Goal: Task Accomplishment & Management: Use online tool/utility

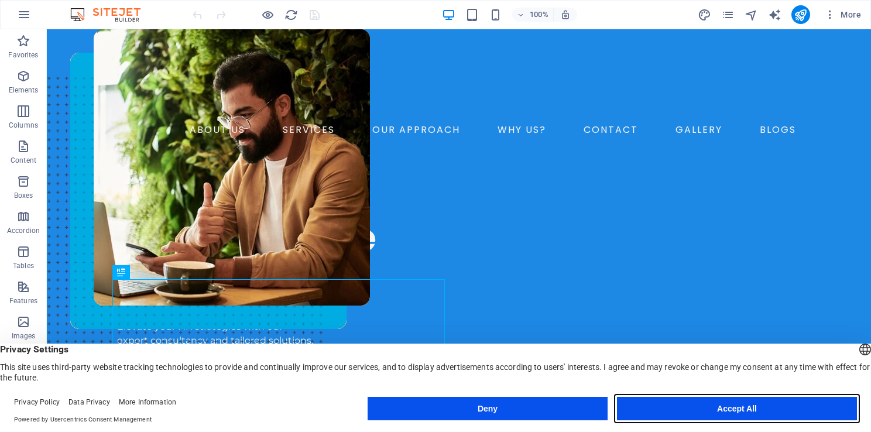
click at [683, 414] on button "Accept All" at bounding box center [737, 408] width 240 height 23
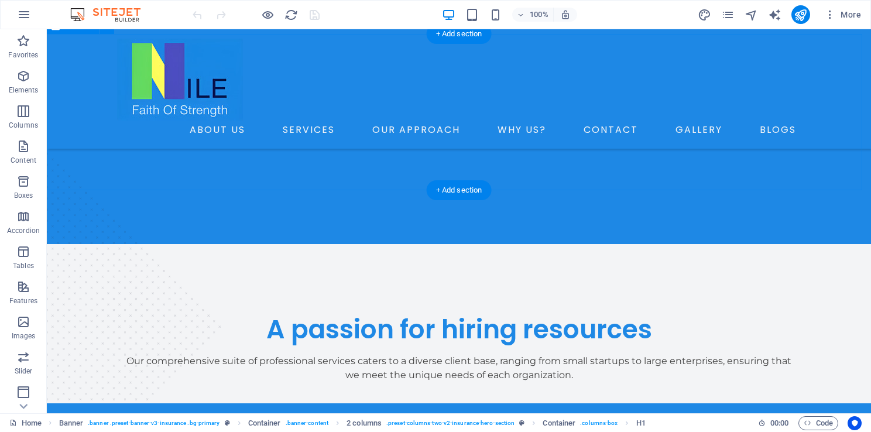
scroll to position [536, 0]
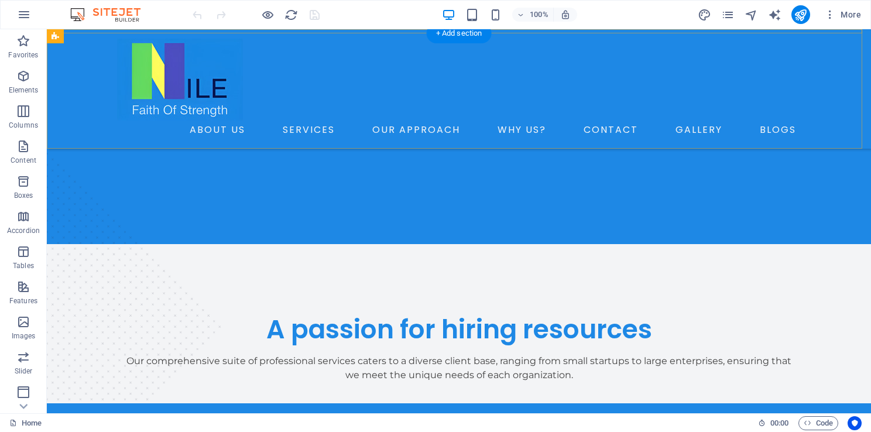
click at [79, 85] on div "ABOUT US SERVICES OUR APPROACH WHY US? CONTACT GALLERY BLOGS" at bounding box center [459, 88] width 824 height 119
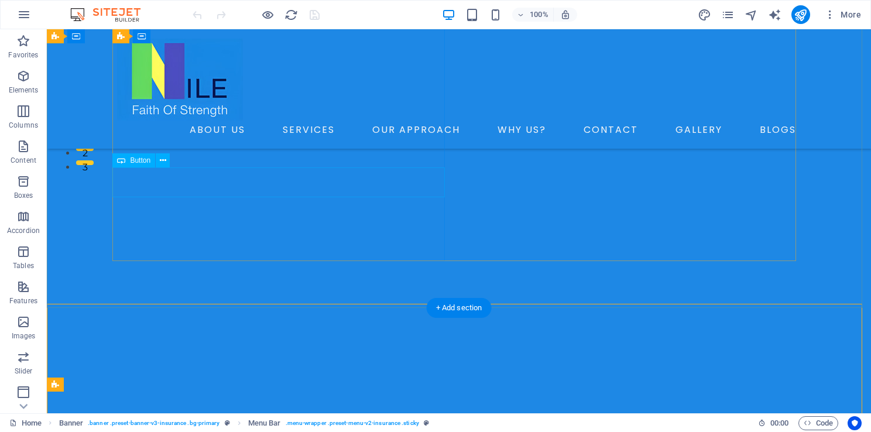
scroll to position [0, 0]
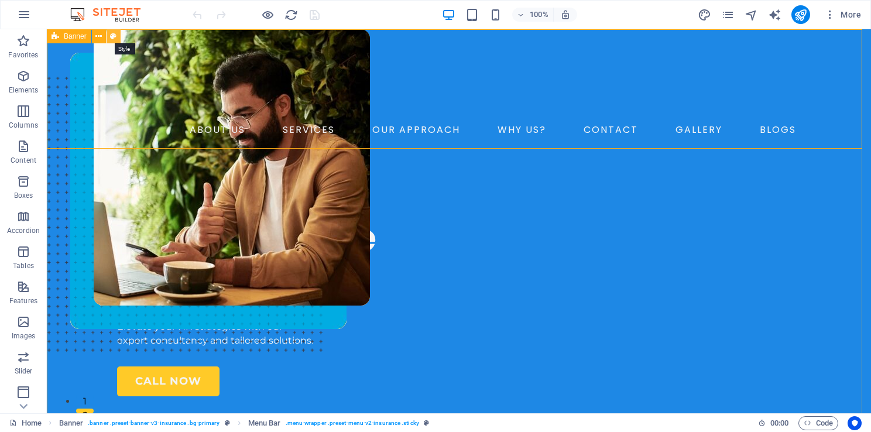
click at [109, 36] on button at bounding box center [114, 36] width 14 height 14
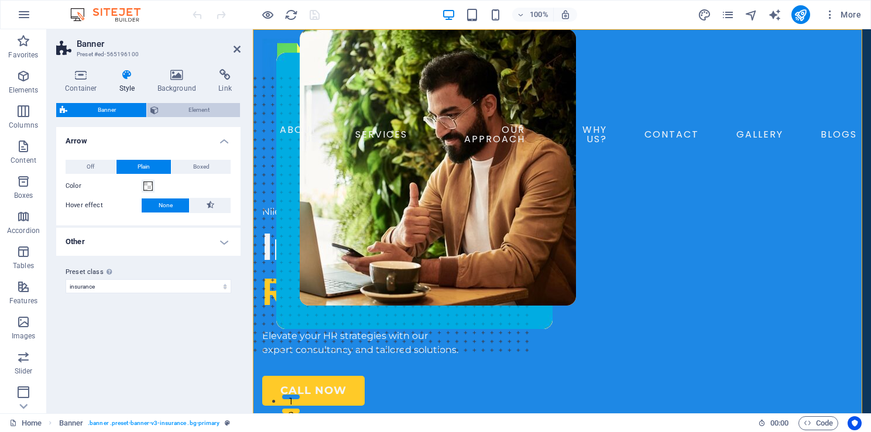
click at [181, 107] on span "Element" at bounding box center [199, 110] width 75 height 14
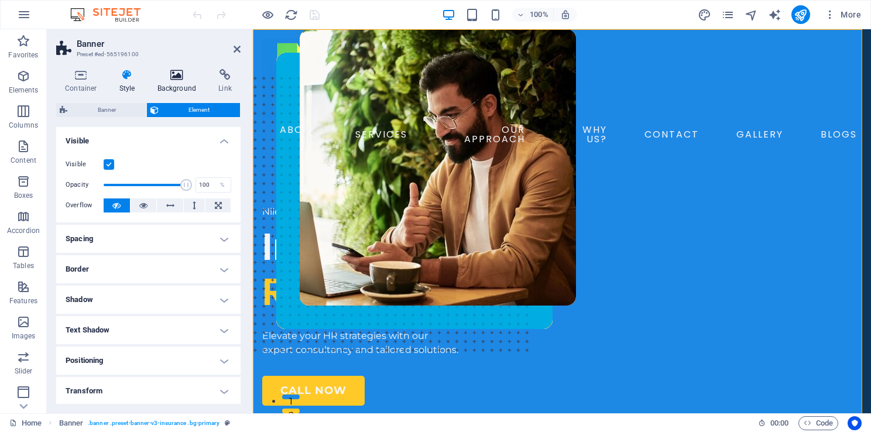
click at [179, 89] on h4 "Background" at bounding box center [179, 81] width 61 height 25
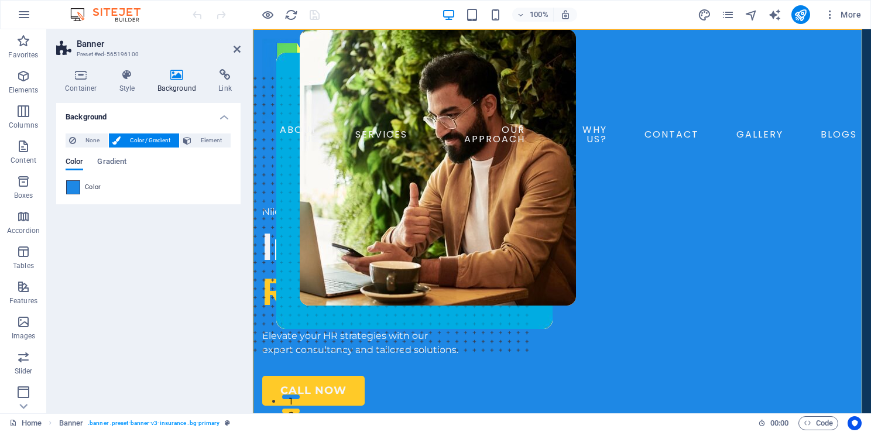
click at [70, 185] on span at bounding box center [73, 187] width 13 height 13
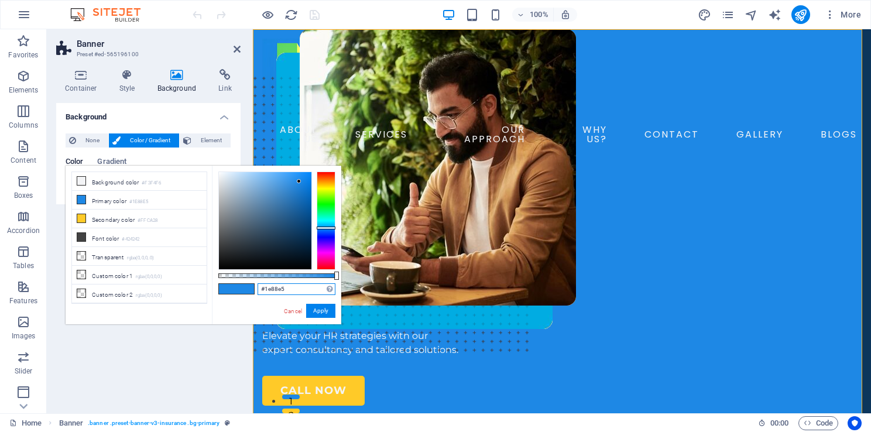
click at [277, 293] on input "#1e88e5" at bounding box center [297, 289] width 78 height 12
type input "#"
paste input "#4877fb"
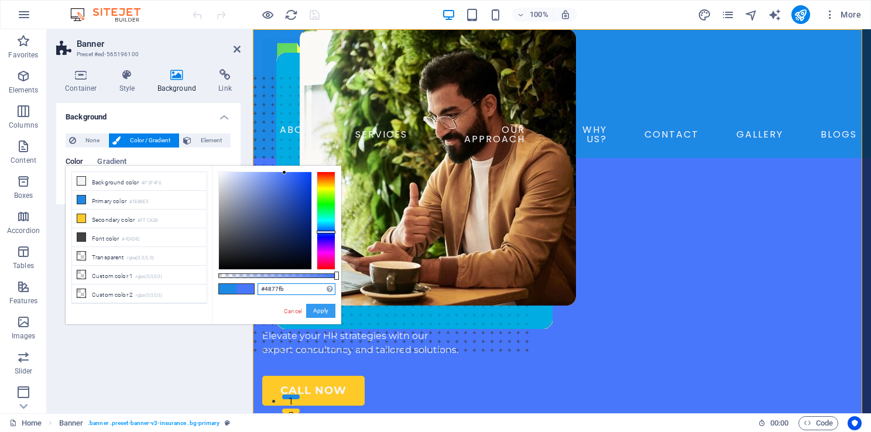
type input "#4877fb"
click at [321, 313] on button "Apply" at bounding box center [320, 311] width 29 height 14
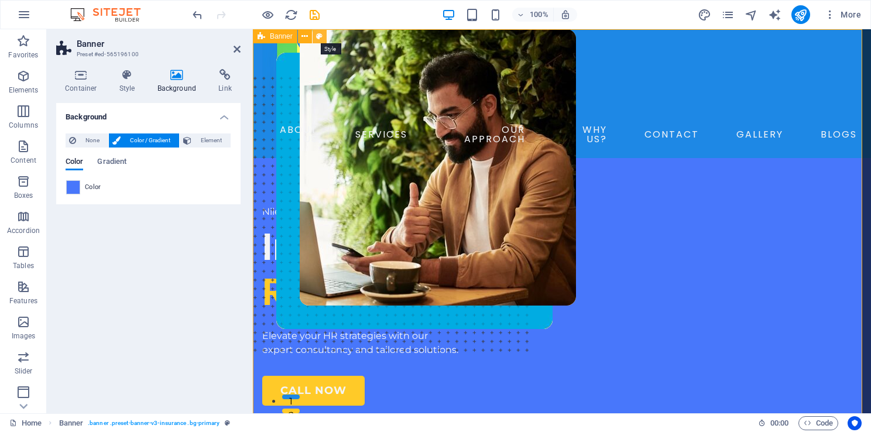
click at [321, 32] on icon at bounding box center [319, 36] width 6 height 12
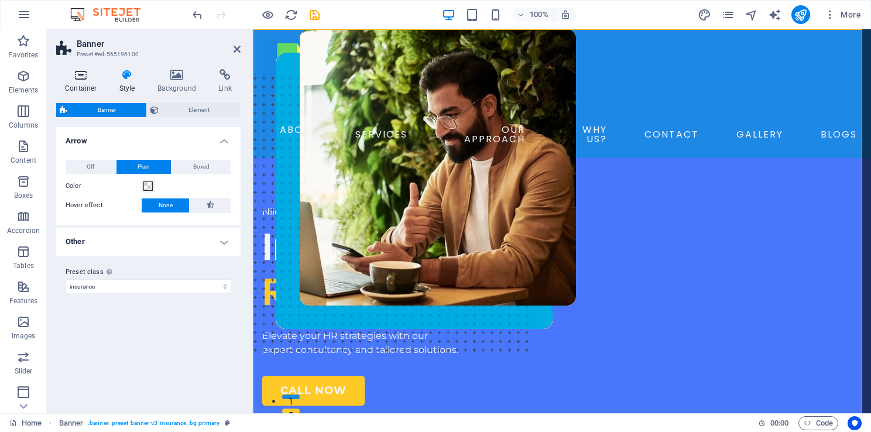
click at [91, 90] on h4 "Container" at bounding box center [83, 81] width 54 height 25
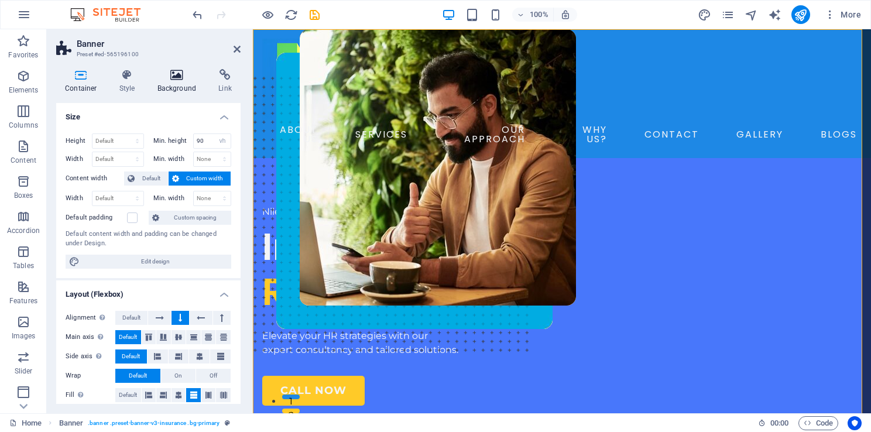
click at [177, 85] on h4 "Background" at bounding box center [179, 81] width 61 height 25
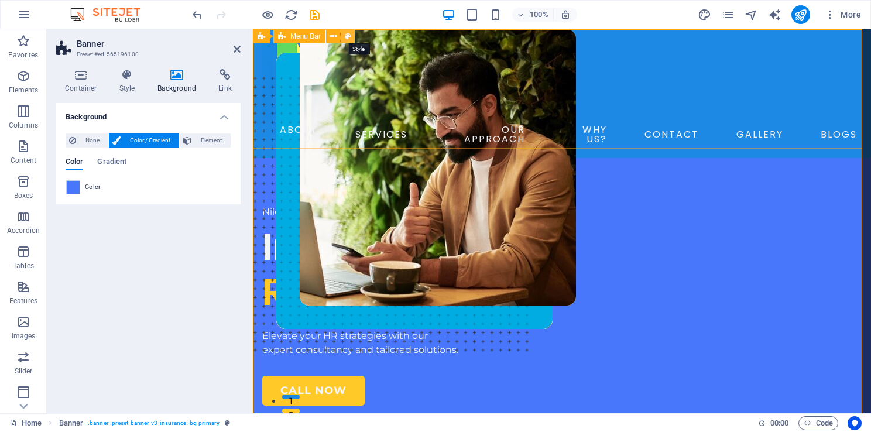
click at [349, 37] on icon at bounding box center [348, 36] width 6 height 12
select select "rem"
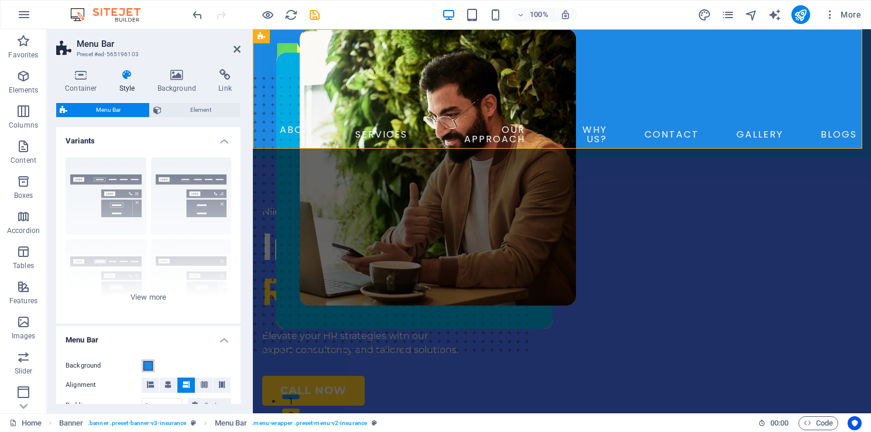
click at [147, 362] on span at bounding box center [147, 365] width 9 height 9
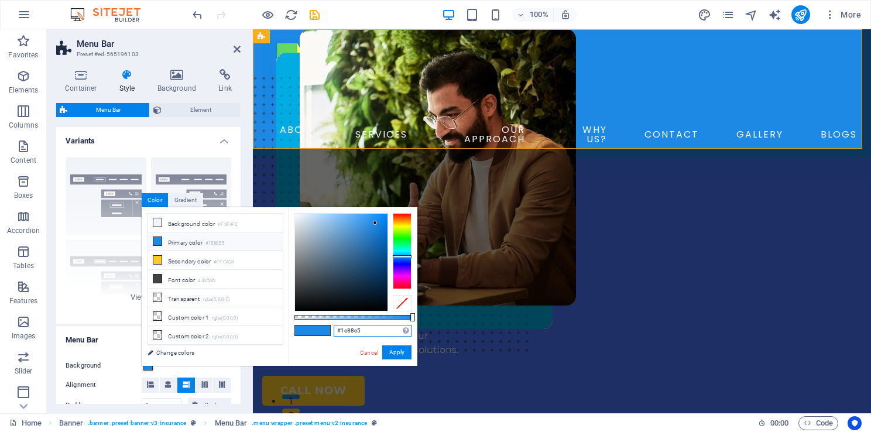
click at [353, 331] on input "#1e88e5" at bounding box center [373, 331] width 78 height 12
type input "#"
paste input "#4877fb"
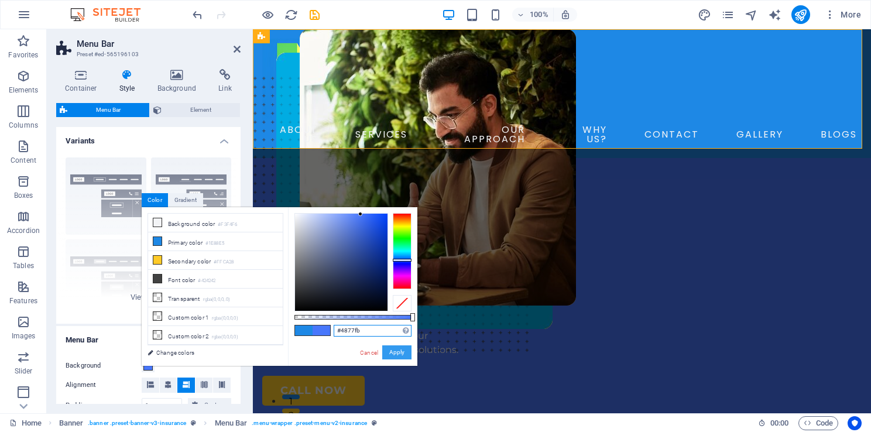
type input "#4877fb"
click at [398, 355] on button "Apply" at bounding box center [396, 352] width 29 height 14
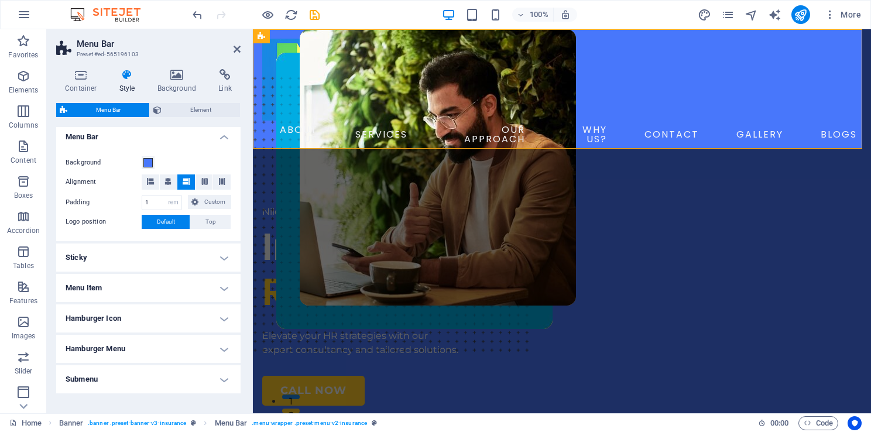
scroll to position [210, 0]
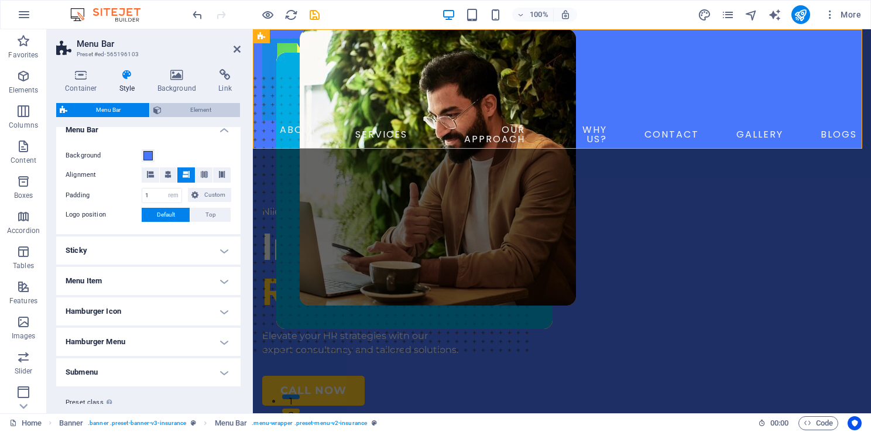
click at [210, 108] on span "Element" at bounding box center [200, 110] width 71 height 14
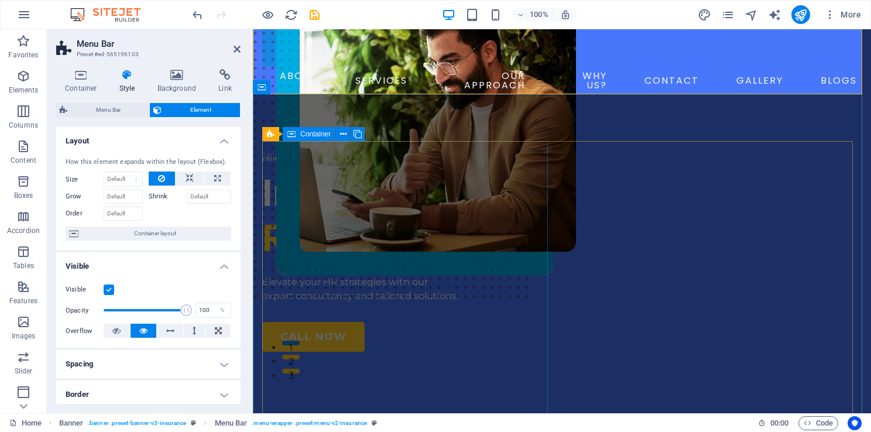
scroll to position [0, 0]
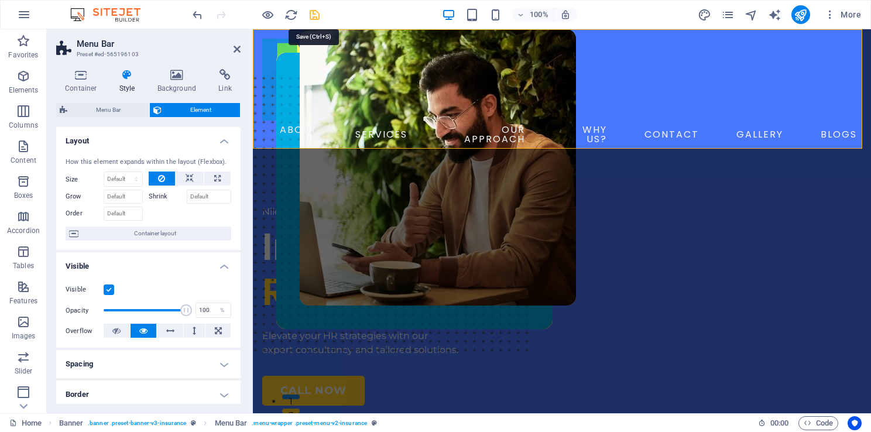
click at [314, 12] on icon "save" at bounding box center [314, 14] width 13 height 13
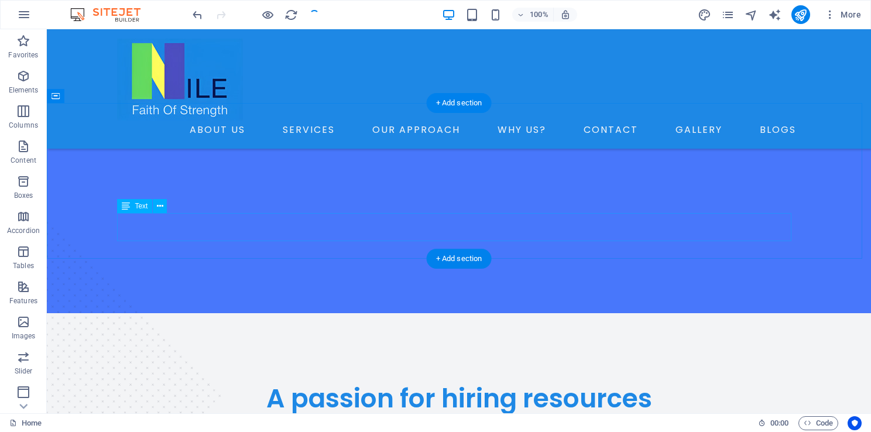
scroll to position [466, 0]
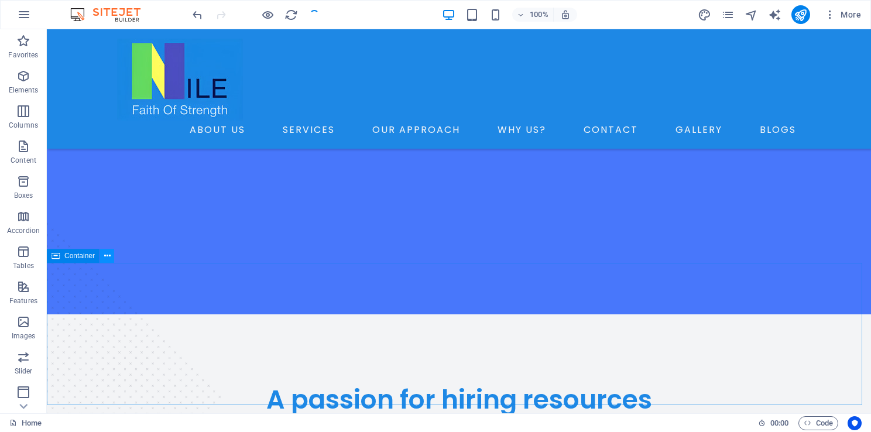
click at [108, 260] on icon at bounding box center [107, 256] width 6 height 12
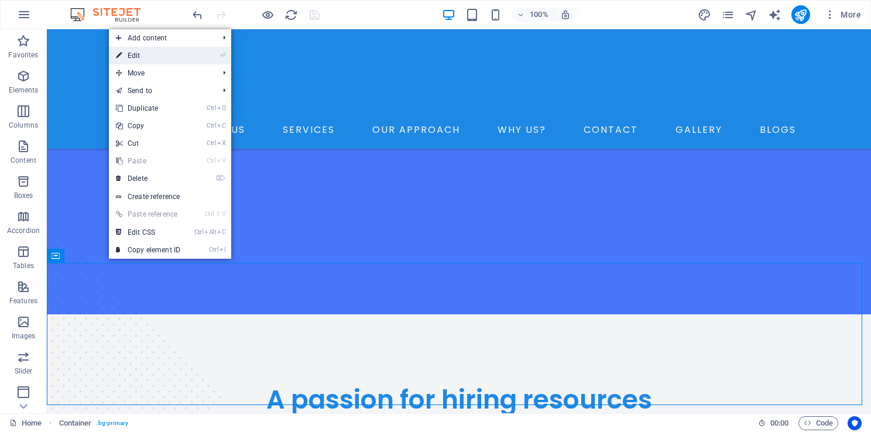
click at [187, 55] on link "⏎ Edit" at bounding box center [148, 56] width 78 height 18
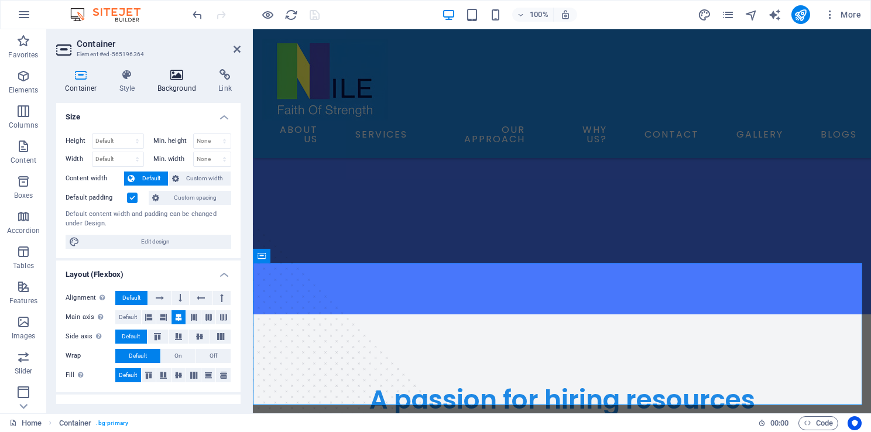
click at [174, 76] on icon at bounding box center [177, 75] width 57 height 12
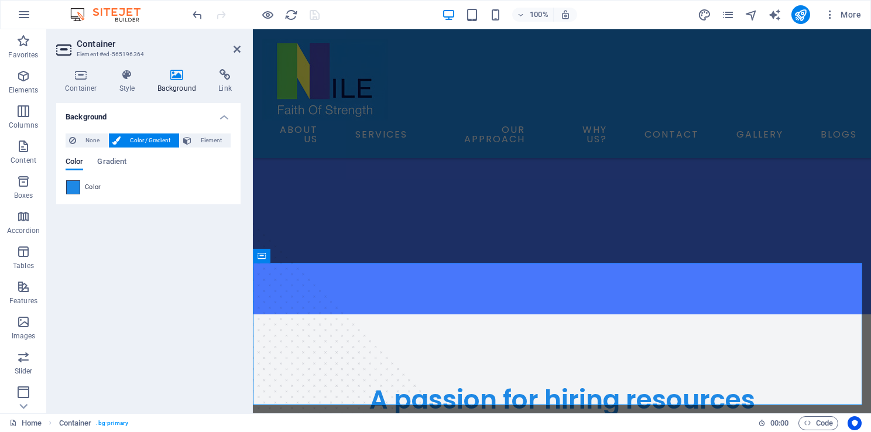
click at [74, 184] on span at bounding box center [73, 187] width 13 height 13
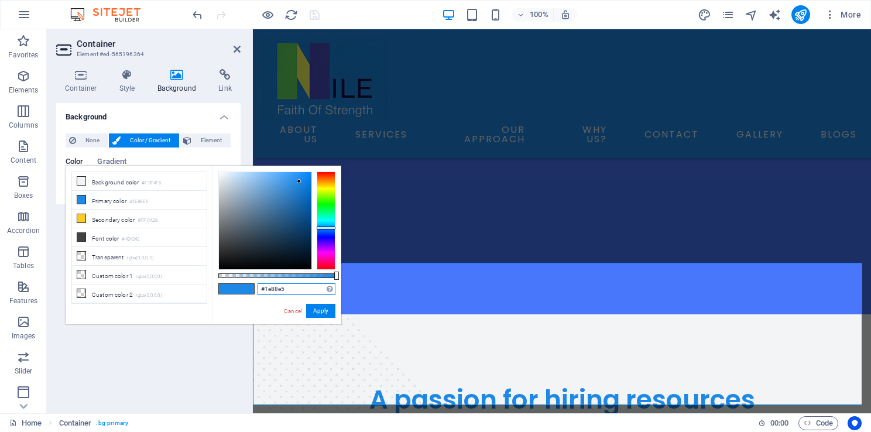
click at [286, 291] on input "#1e88e5" at bounding box center [297, 289] width 78 height 12
type input "#"
paste input "#4877fb"
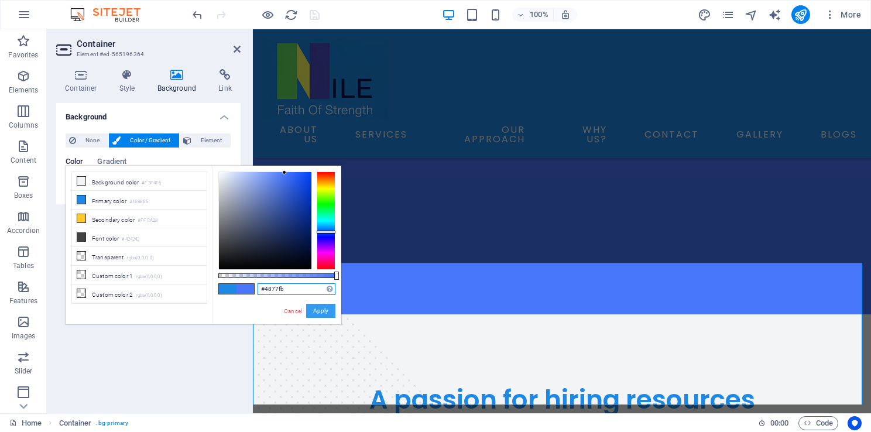
type input "#4877fb"
click at [328, 314] on button "Apply" at bounding box center [320, 311] width 29 height 14
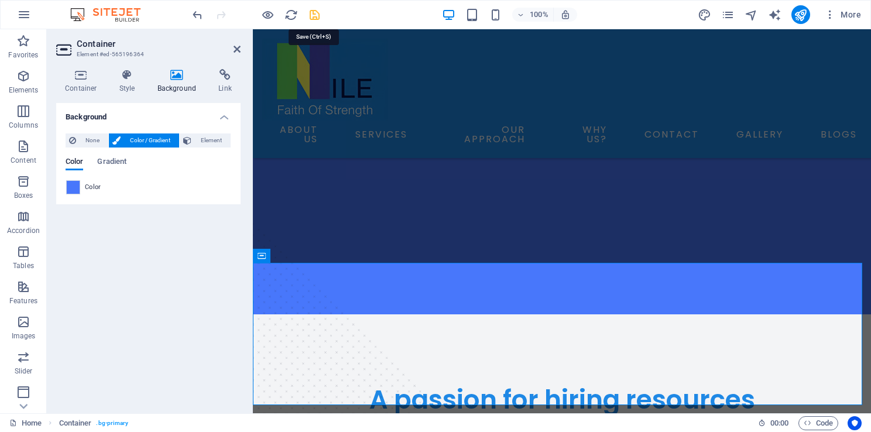
click at [313, 13] on icon "save" at bounding box center [314, 14] width 13 height 13
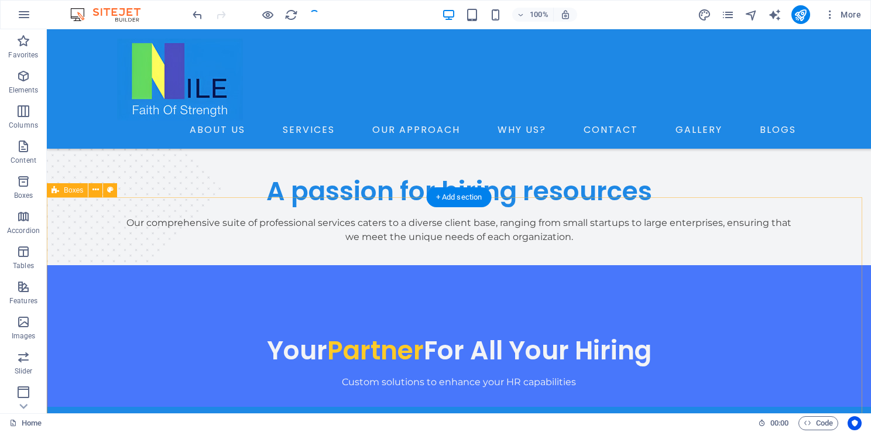
scroll to position [674, 0]
click at [113, 190] on icon at bounding box center [110, 189] width 6 height 12
select select "px"
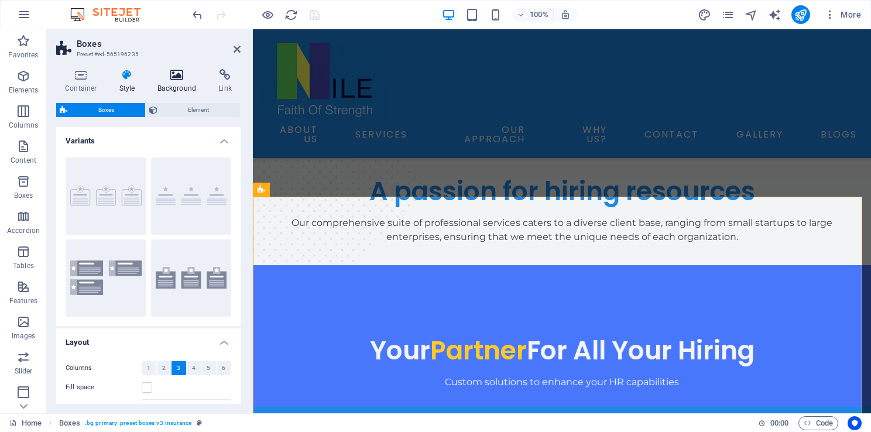
click at [180, 77] on icon at bounding box center [177, 75] width 57 height 12
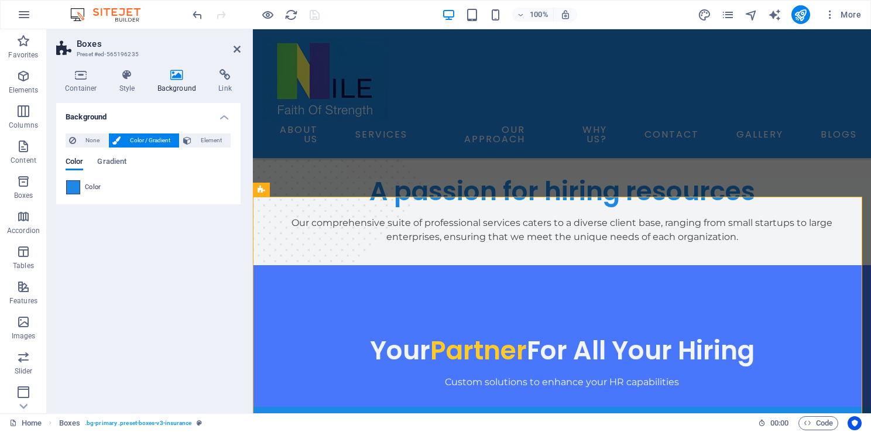
click at [77, 184] on span at bounding box center [73, 187] width 13 height 13
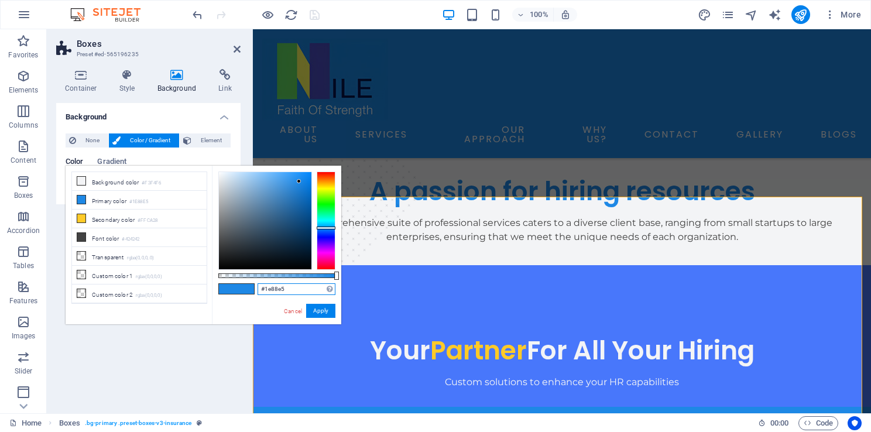
click at [297, 292] on input "#1e88e5" at bounding box center [297, 289] width 78 height 12
type input "#"
paste input "#4877fb"
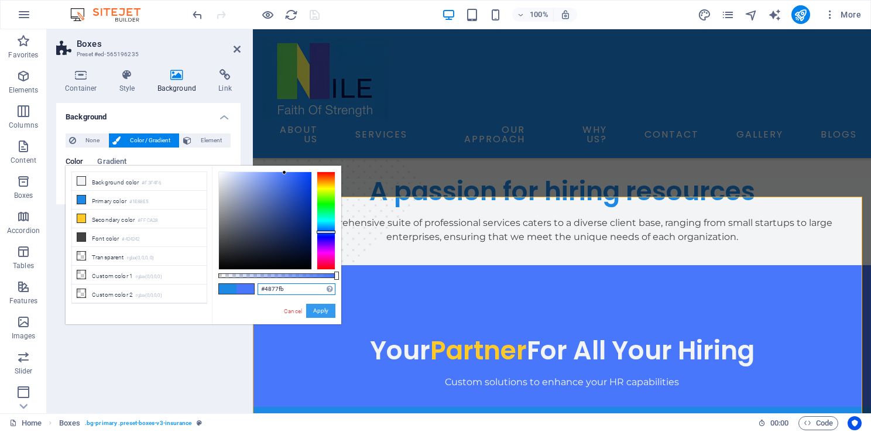
type input "#4877fb"
click at [325, 312] on button "Apply" at bounding box center [320, 311] width 29 height 14
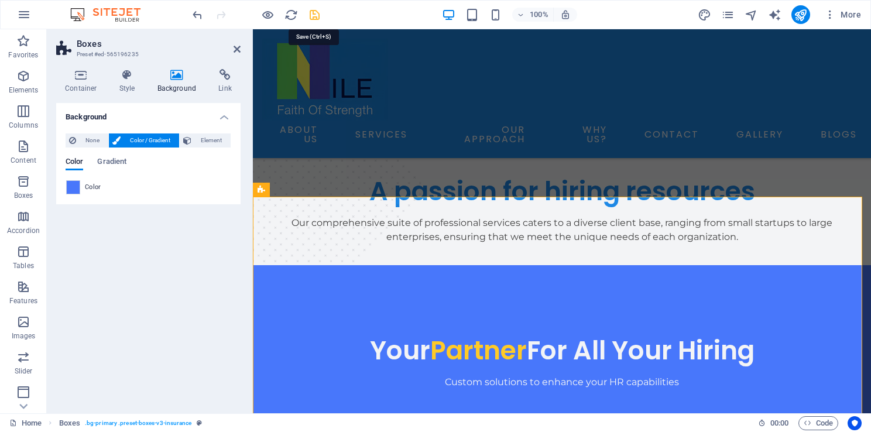
click at [315, 13] on icon "save" at bounding box center [314, 14] width 13 height 13
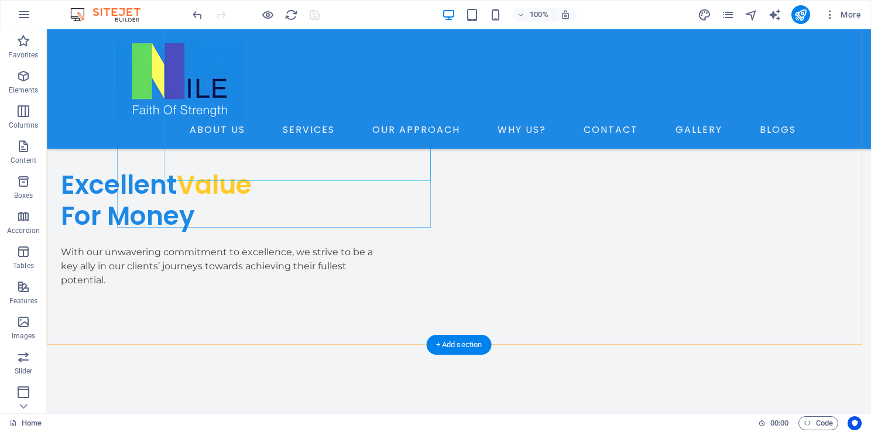
scroll to position [3577, 0]
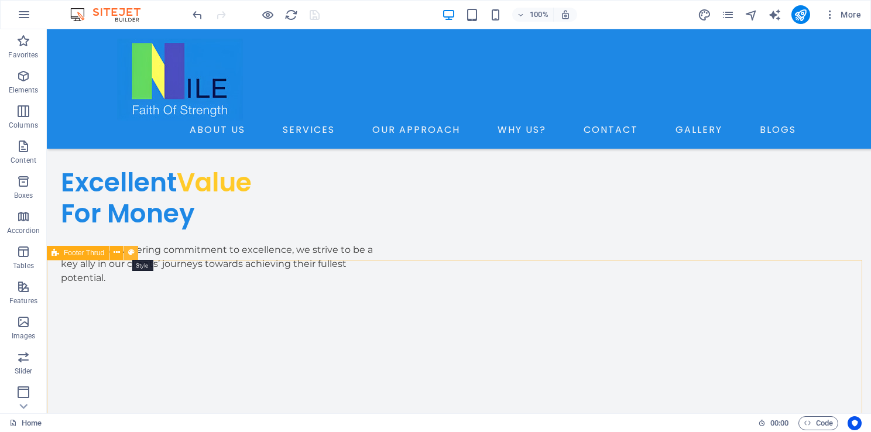
click at [135, 251] on button at bounding box center [131, 253] width 14 height 14
select select "rem"
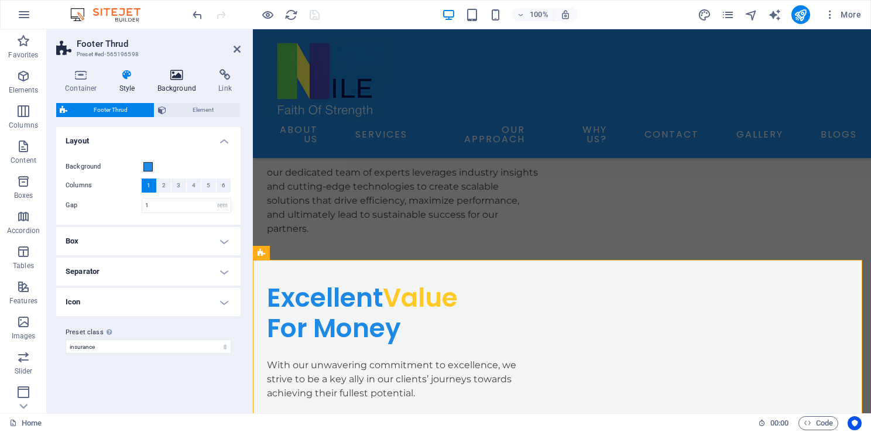
scroll to position [3625, 0]
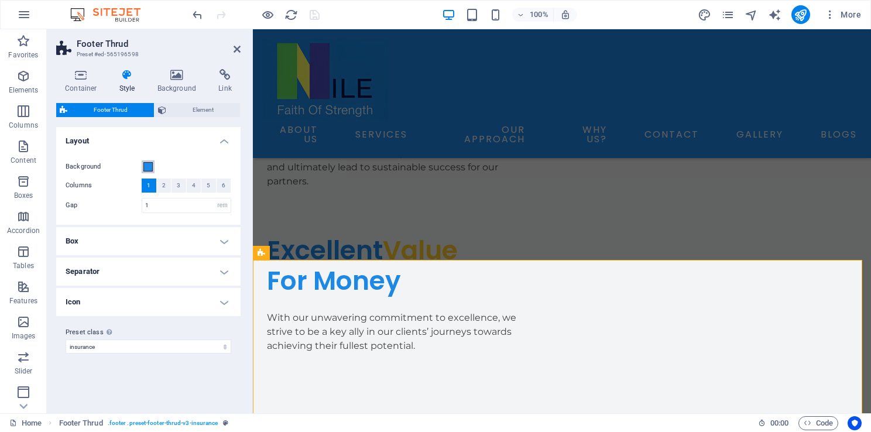
click at [146, 167] on span at bounding box center [147, 166] width 9 height 9
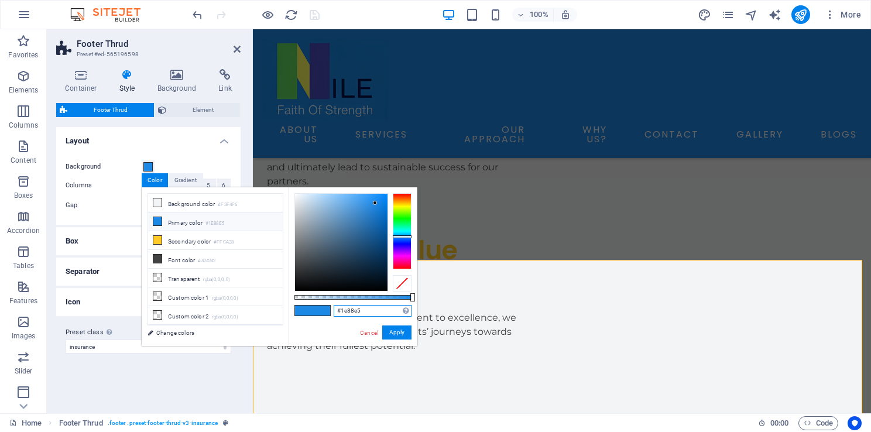
drag, startPoint x: 374, startPoint y: 310, endPoint x: 320, endPoint y: 307, distance: 54.0
click at [320, 307] on div "#1e88e5 Supported formats #0852ed rgb(8, 82, 237) rgba(8, 82, 237, 90%) hsv(221…" at bounding box center [352, 351] width 129 height 328
paste input "#4877fb"
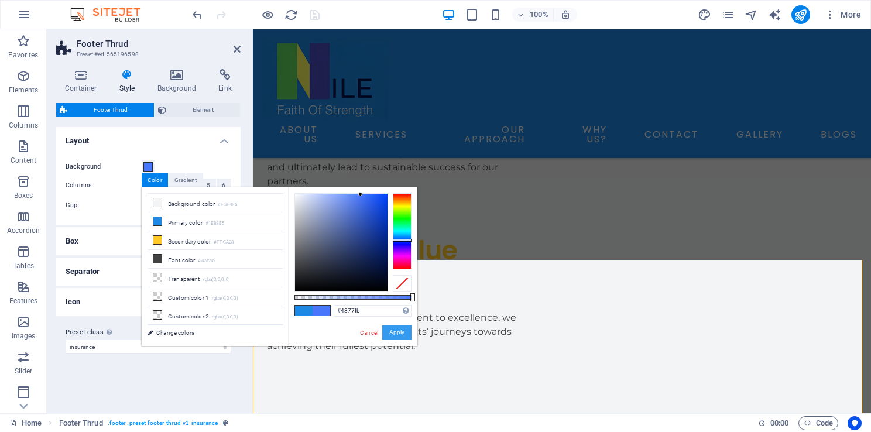
click at [396, 334] on button "Apply" at bounding box center [396, 332] width 29 height 14
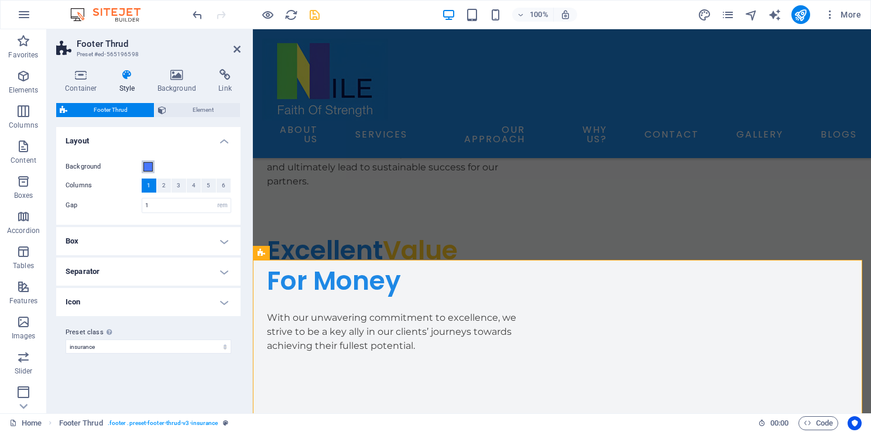
click at [149, 165] on span at bounding box center [147, 166] width 9 height 9
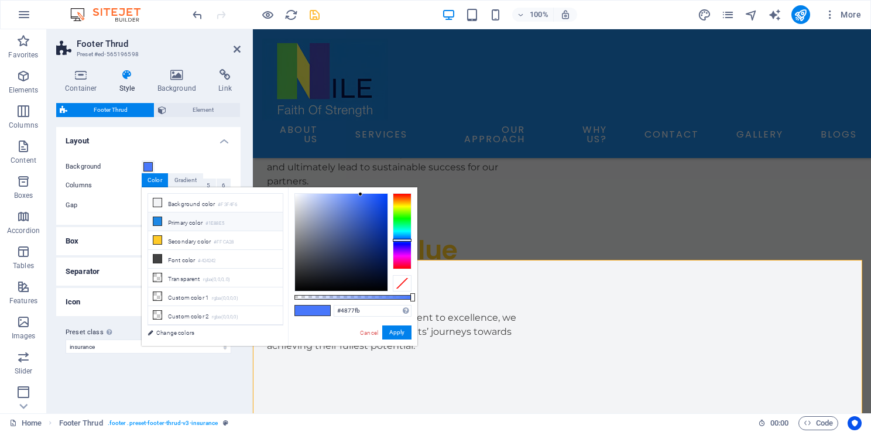
click at [238, 220] on li "Primary color #1E88E5" at bounding box center [215, 221] width 135 height 19
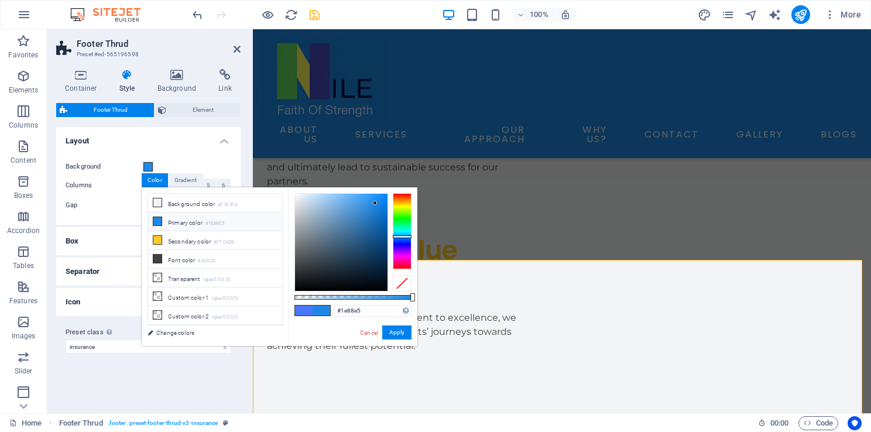
click at [234, 221] on li "Primary color #1E88E5" at bounding box center [215, 221] width 135 height 19
click at [346, 312] on input "#1e88e5" at bounding box center [373, 311] width 78 height 12
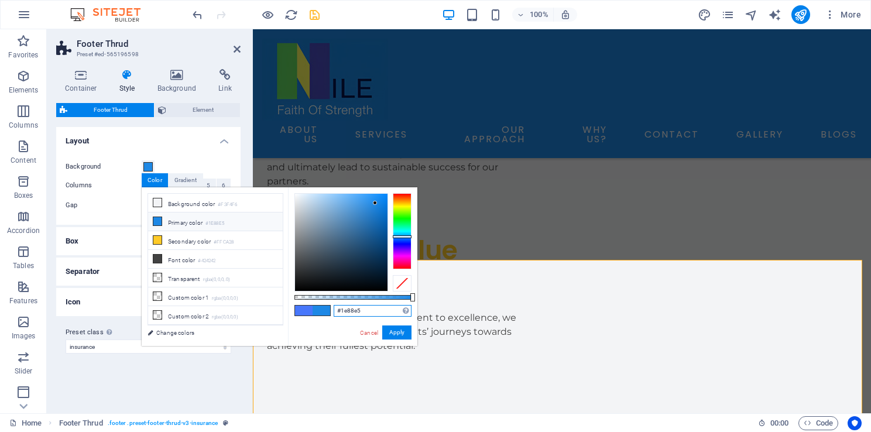
type input "#"
paste input "#4877fb"
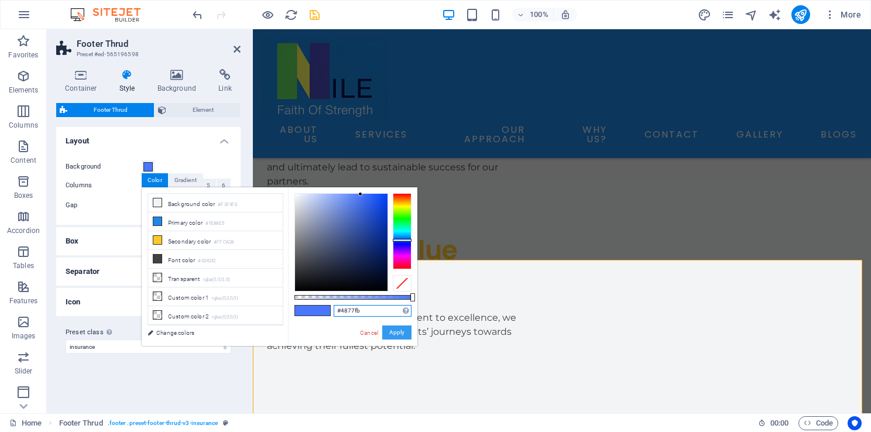
type input "#4877fb"
click at [395, 329] on button "Apply" at bounding box center [396, 332] width 29 height 14
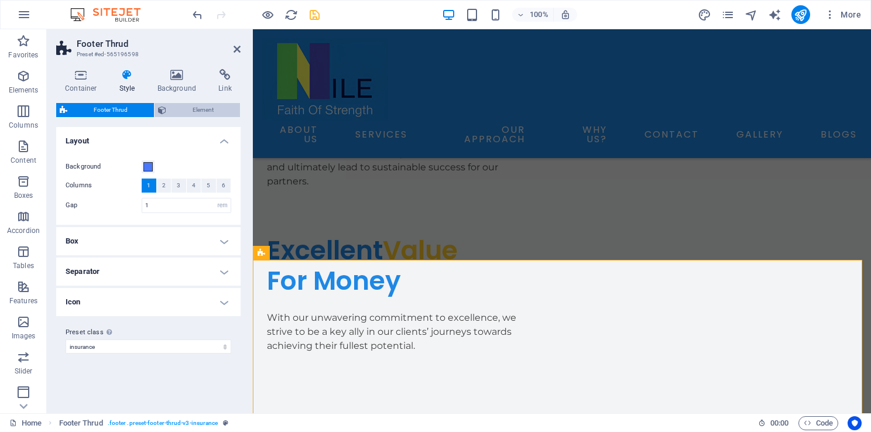
click at [198, 112] on span "Element" at bounding box center [203, 110] width 67 height 14
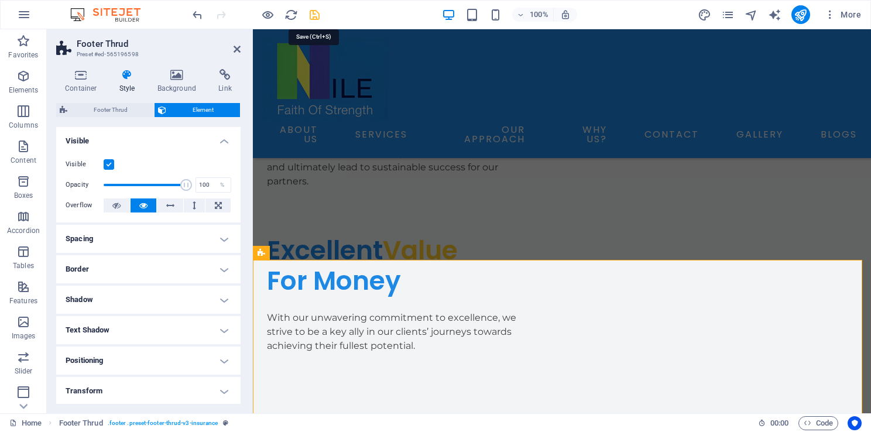
click at [309, 19] on icon "save" at bounding box center [314, 14] width 13 height 13
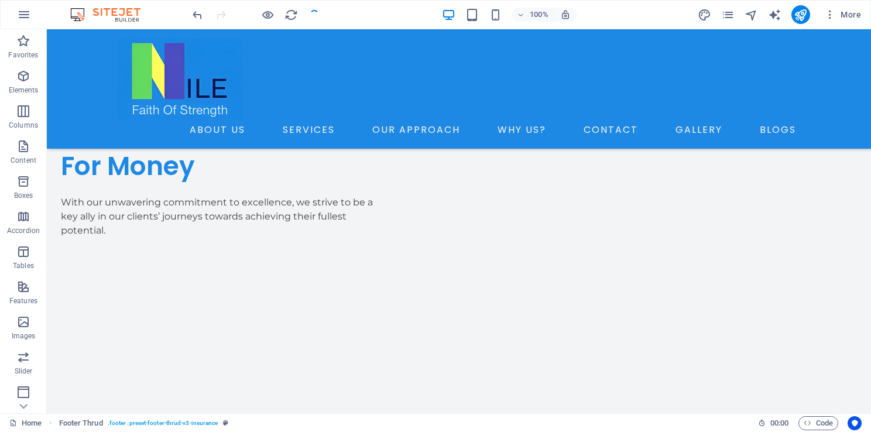
scroll to position [3577, 0]
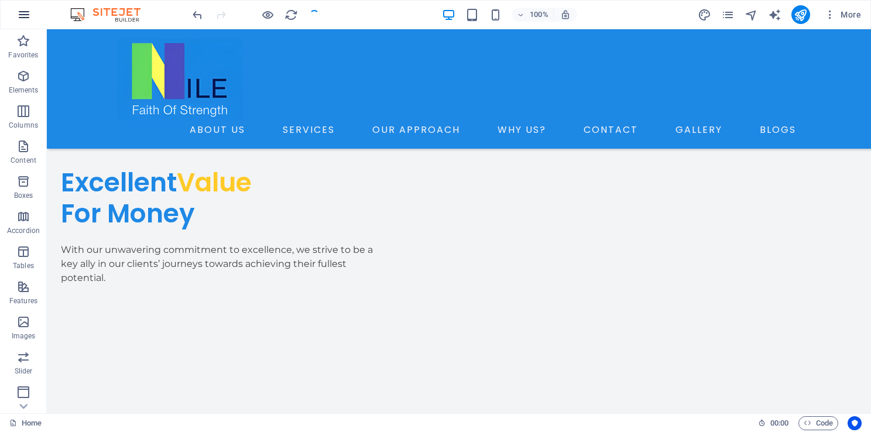
click at [28, 15] on icon "button" at bounding box center [24, 15] width 14 height 14
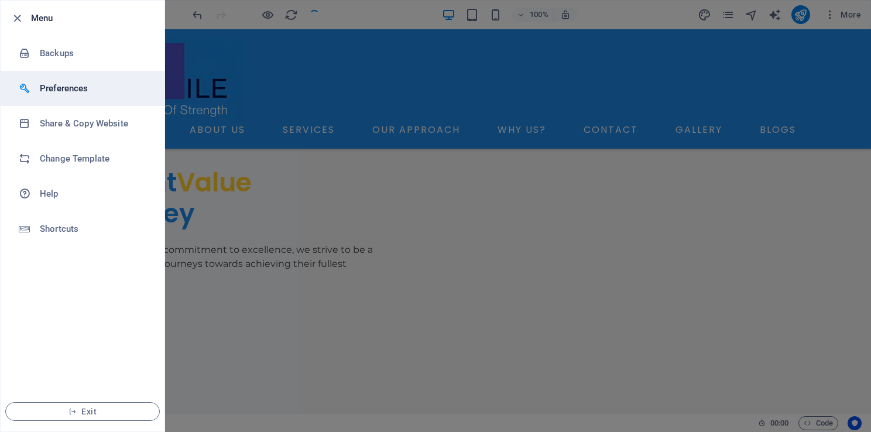
click at [49, 85] on h6 "Preferences" at bounding box center [94, 88] width 108 height 14
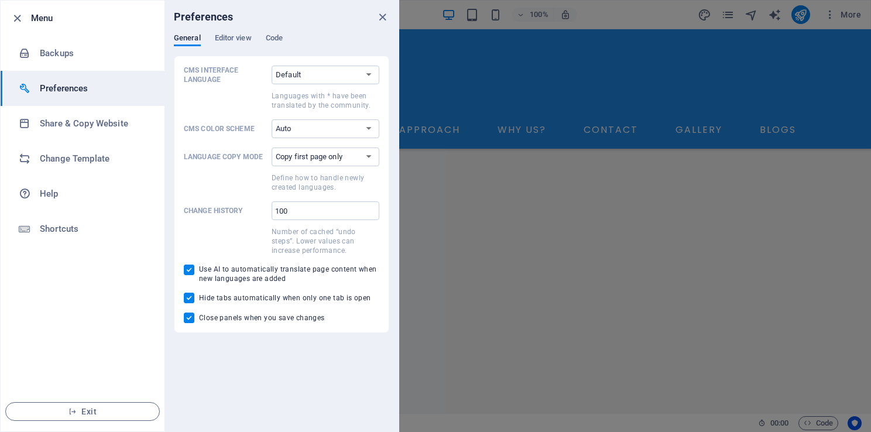
click at [286, 32] on div "Preferences" at bounding box center [281, 17] width 234 height 33
click at [283, 34] on span "Code" at bounding box center [274, 39] width 17 height 16
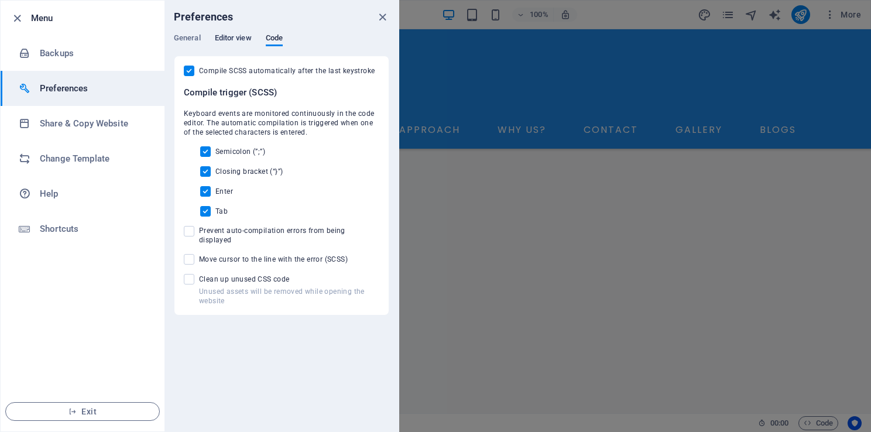
click at [246, 34] on span "Editor view" at bounding box center [233, 39] width 37 height 16
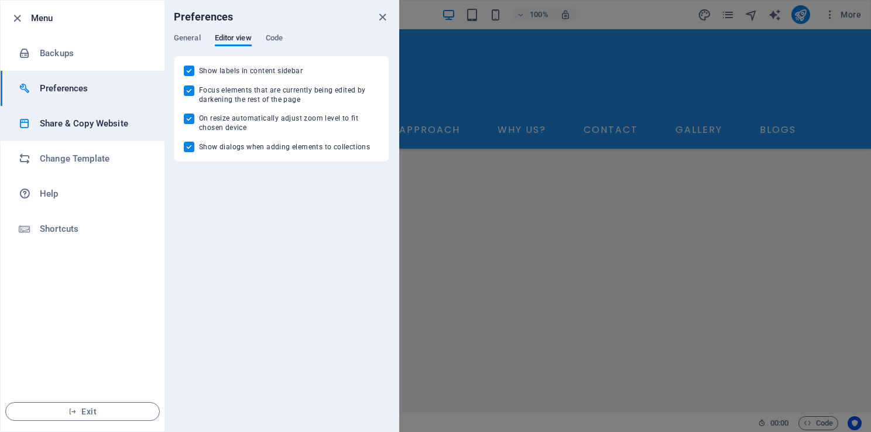
click at [115, 121] on h6 "Share & Copy Website" at bounding box center [94, 123] width 108 height 14
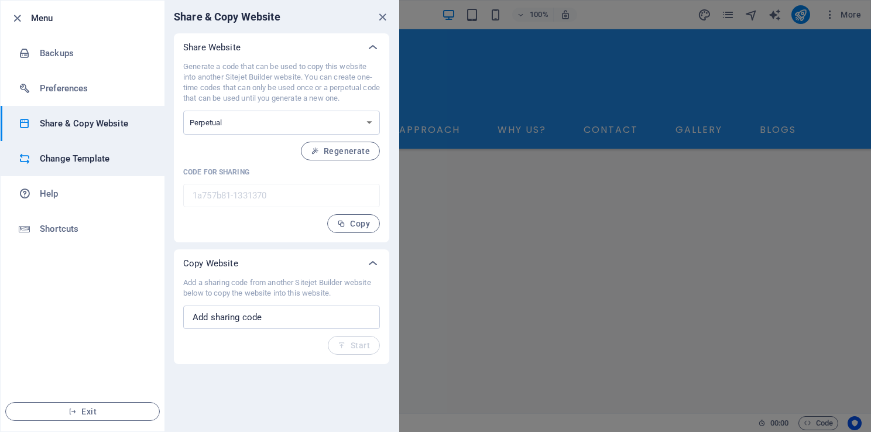
click at [97, 156] on h6 "Change Template" at bounding box center [94, 159] width 108 height 14
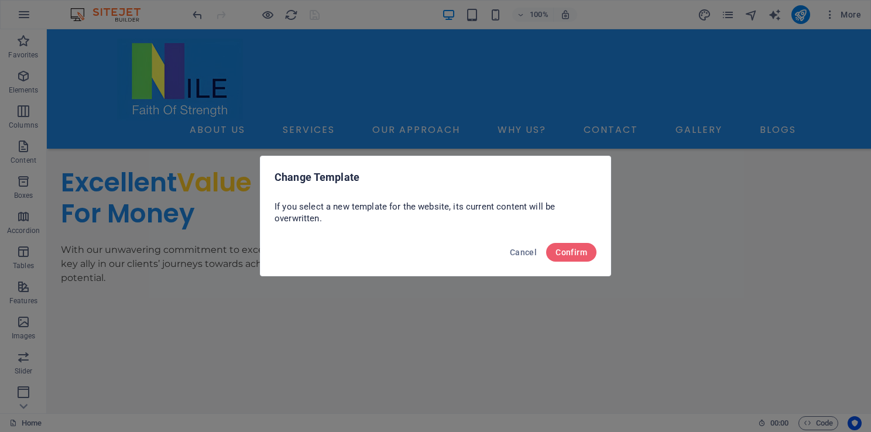
drag, startPoint x: 522, startPoint y: 256, endPoint x: 497, endPoint y: 231, distance: 35.6
click at [497, 231] on div "If you select a new template for the website, its current content will be overw…" at bounding box center [435, 216] width 350 height 40
click at [513, 243] on button "Cancel" at bounding box center [523, 252] width 36 height 19
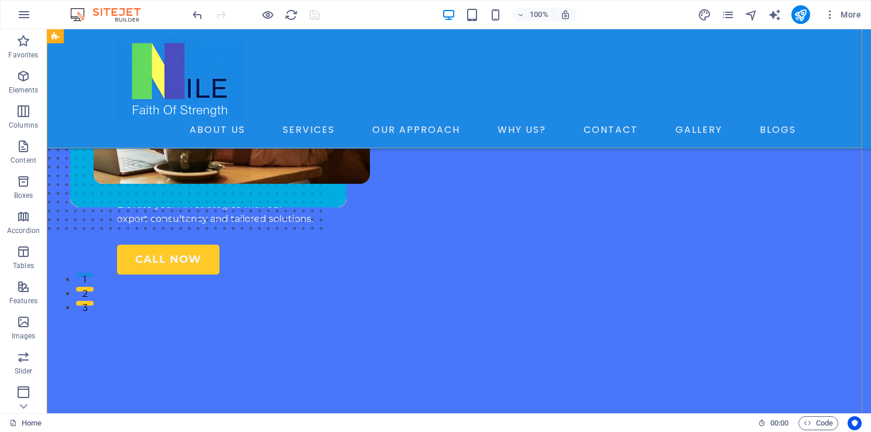
scroll to position [149, 0]
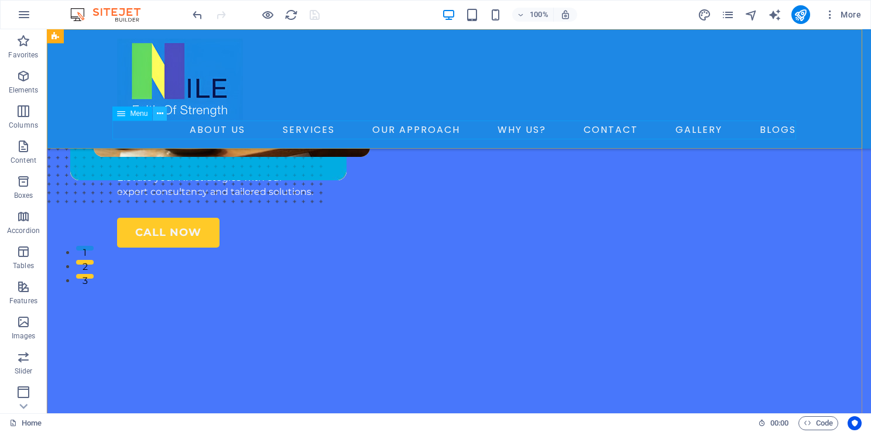
click at [160, 115] on icon at bounding box center [160, 114] width 6 height 12
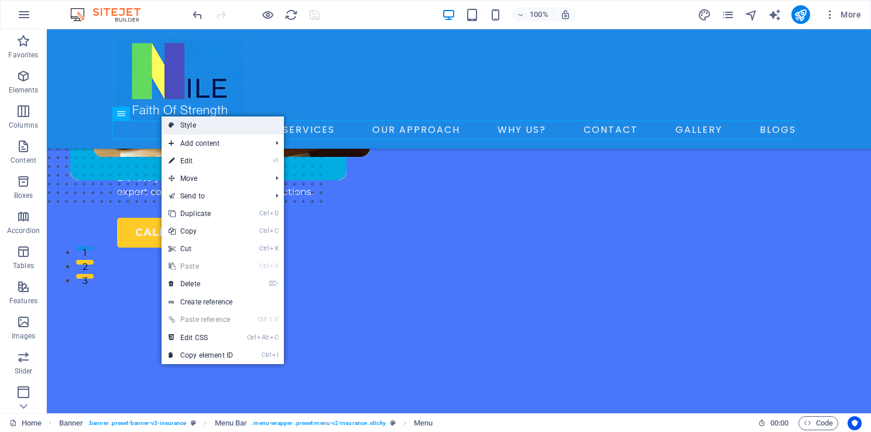
click at [179, 122] on link "Style" at bounding box center [223, 125] width 122 height 18
select select "rem"
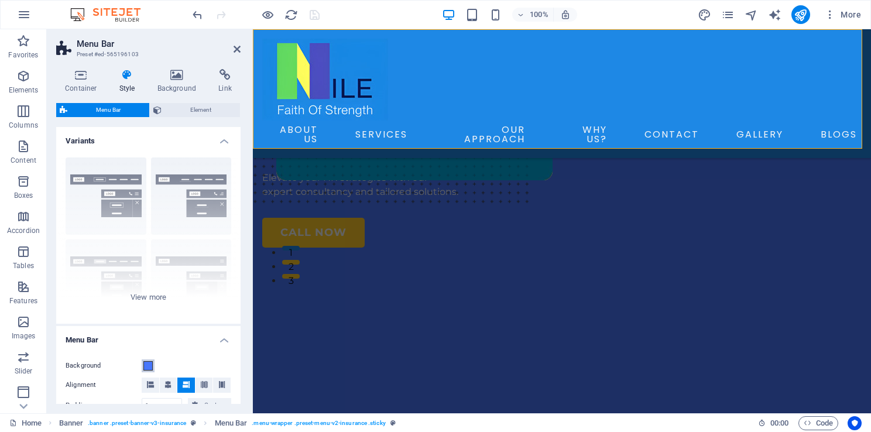
click at [146, 369] on span at bounding box center [147, 365] width 9 height 9
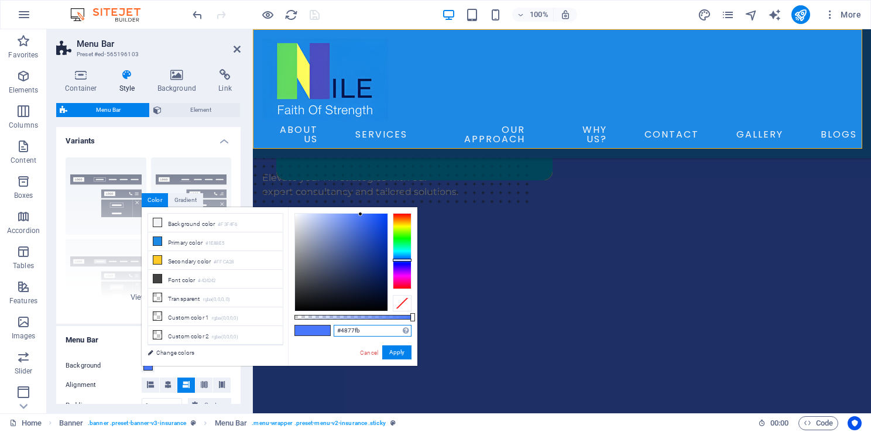
click at [348, 332] on input "#4877fb" at bounding box center [373, 331] width 78 height 12
type input "#"
paste input "#4877fb"
type input "#4877fb"
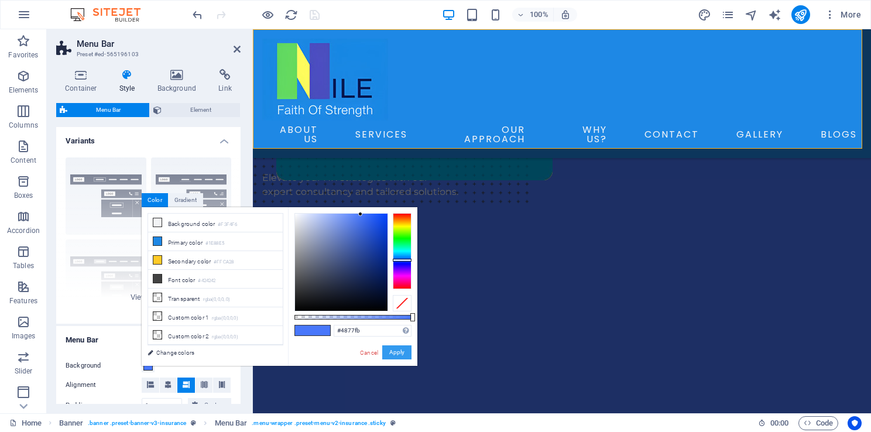
click at [400, 353] on button "Apply" at bounding box center [396, 352] width 29 height 14
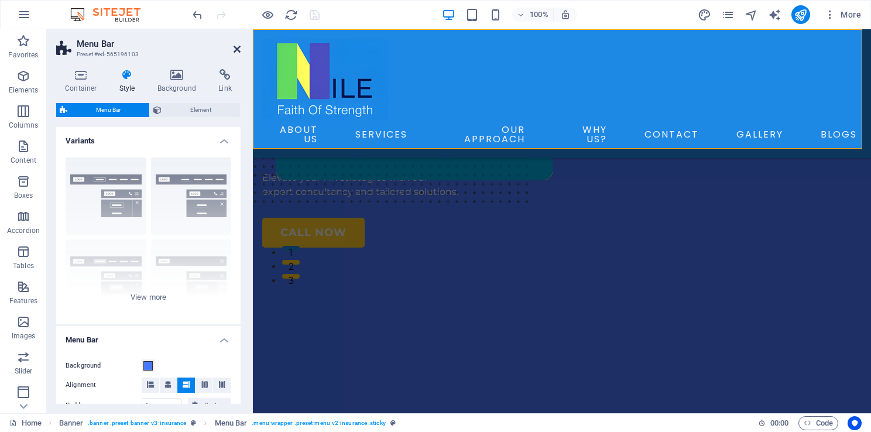
click at [235, 50] on icon at bounding box center [237, 48] width 7 height 9
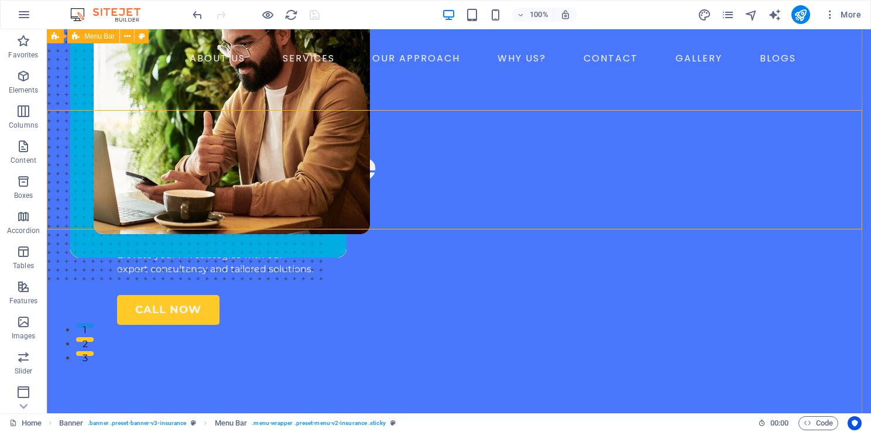
scroll to position [66, 0]
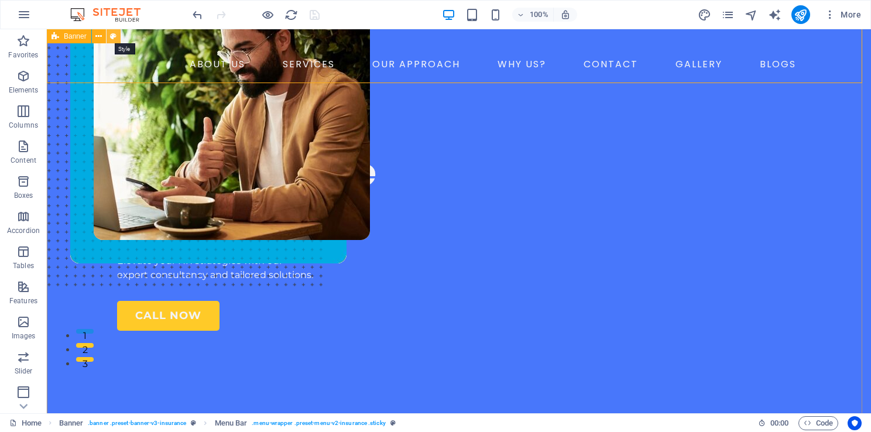
click at [115, 34] on icon at bounding box center [113, 36] width 6 height 12
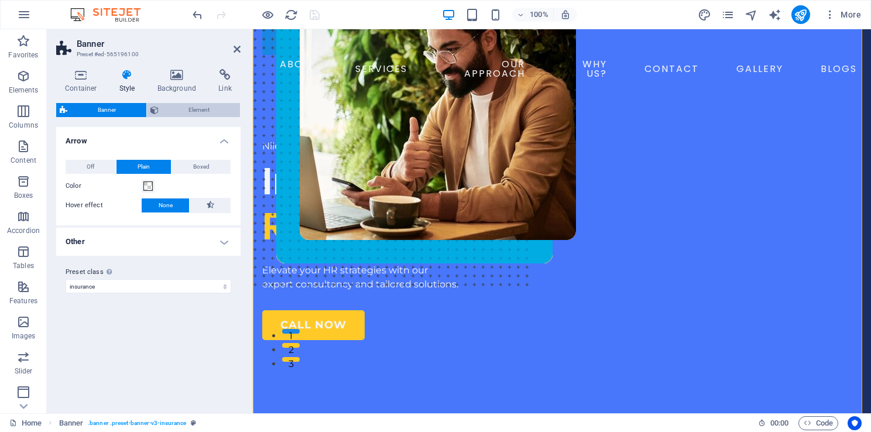
click at [159, 107] on button "Element" at bounding box center [194, 110] width 94 height 14
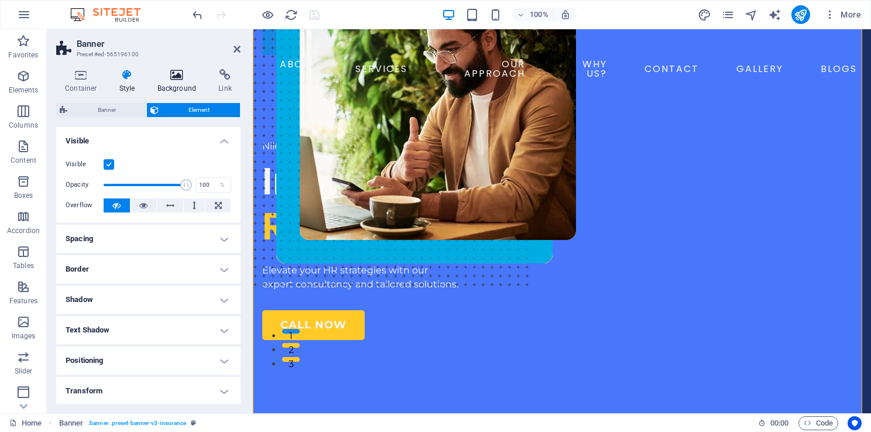
click at [186, 88] on h4 "Background" at bounding box center [179, 81] width 61 height 25
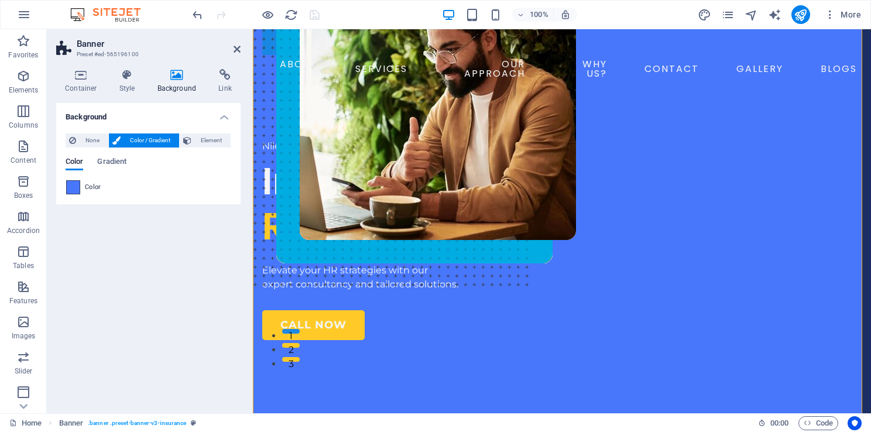
click at [74, 186] on span at bounding box center [73, 187] width 13 height 13
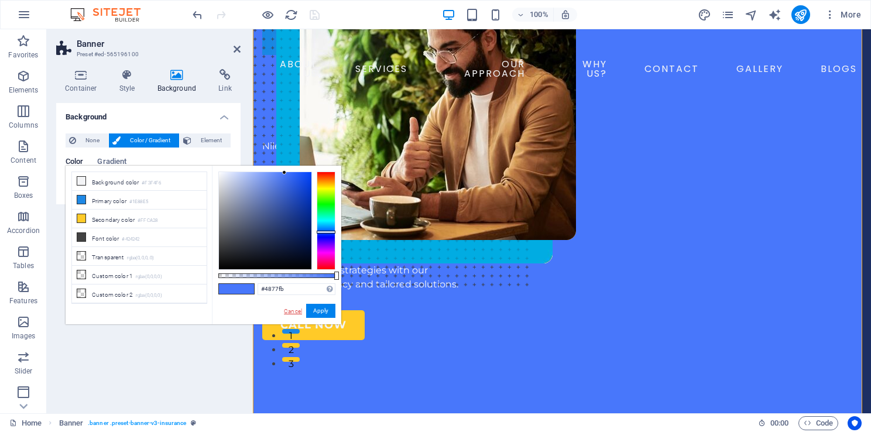
click at [288, 311] on link "Cancel" at bounding box center [293, 311] width 20 height 9
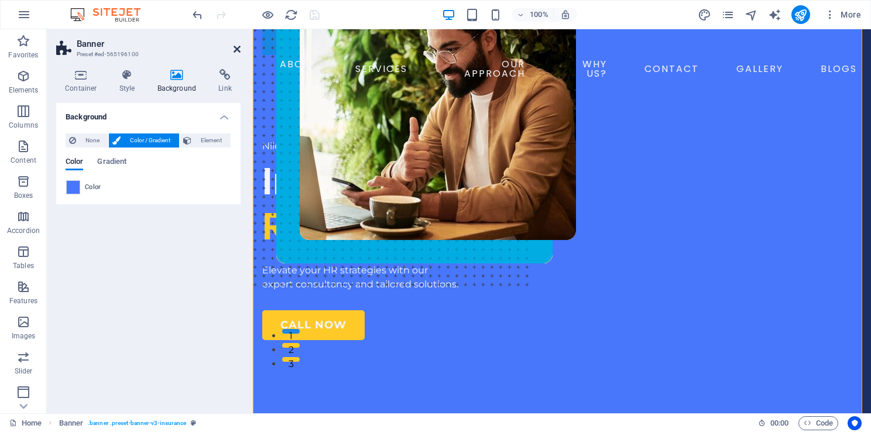
click at [238, 50] on icon at bounding box center [237, 48] width 7 height 9
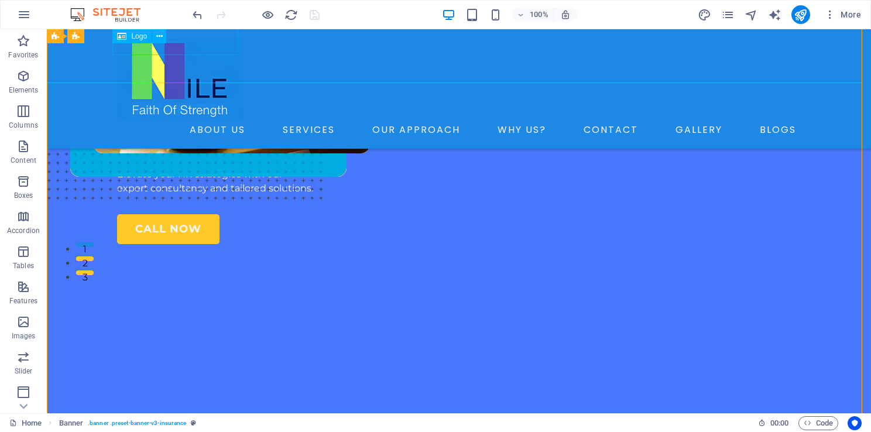
scroll to position [157, 0]
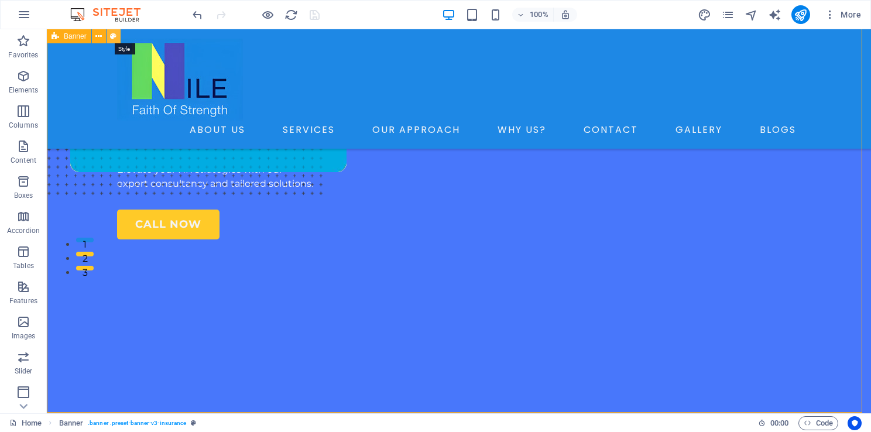
click at [110, 36] on icon at bounding box center [113, 36] width 6 height 12
select select "vh"
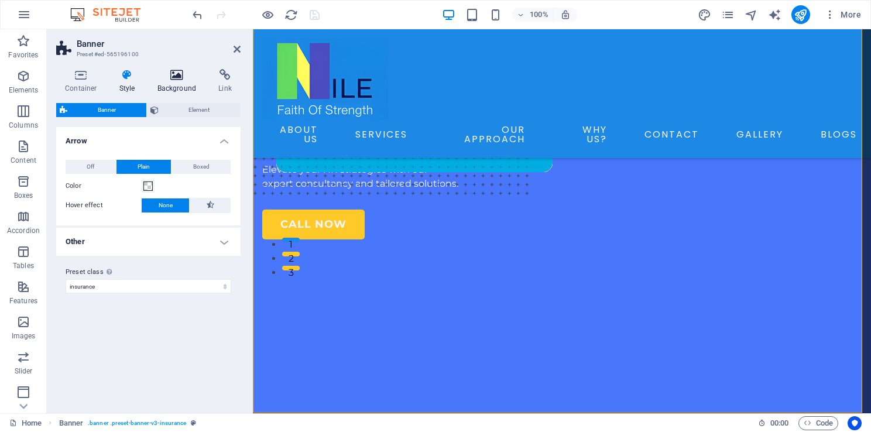
click at [174, 88] on h4 "Background" at bounding box center [179, 81] width 61 height 25
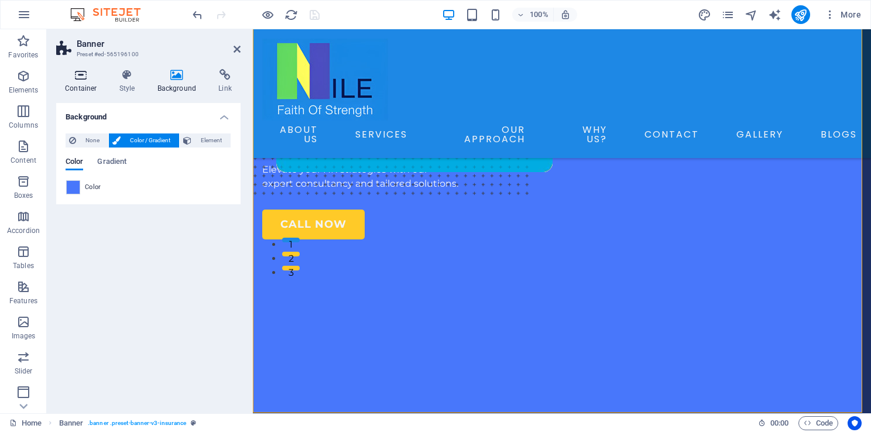
click at [83, 84] on h4 "Container" at bounding box center [83, 81] width 54 height 25
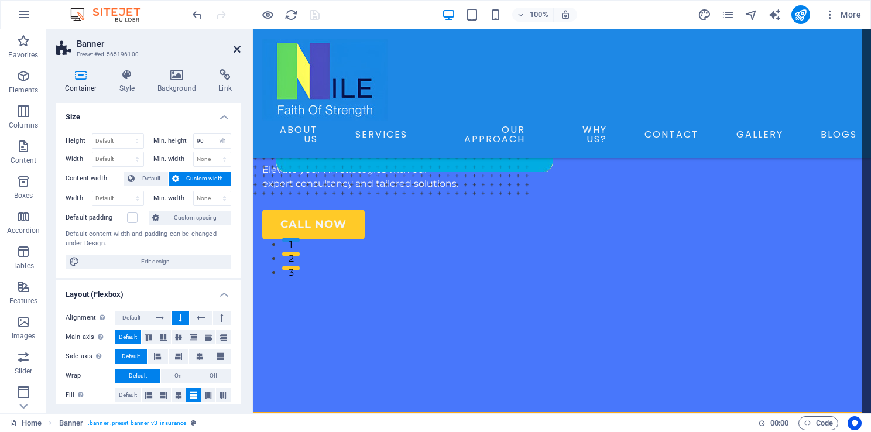
click at [240, 49] on icon at bounding box center [237, 48] width 7 height 9
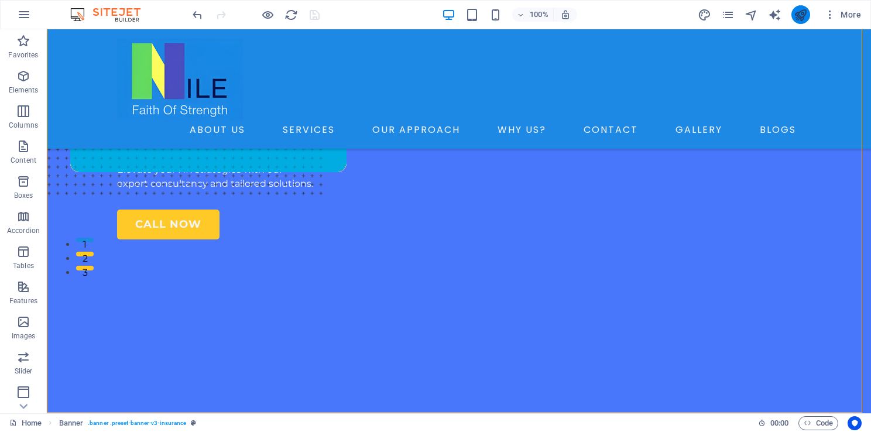
click at [801, 21] on button "publish" at bounding box center [800, 14] width 19 height 19
